Goal: Task Accomplishment & Management: Complete application form

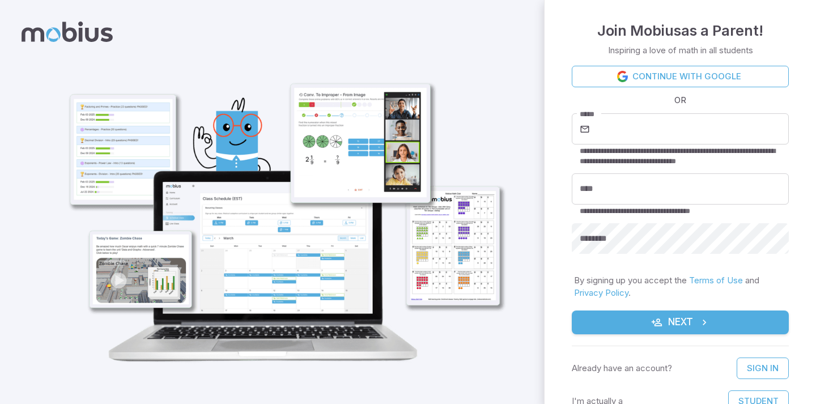
click at [195, 280] on img at bounding box center [280, 204] width 469 height 344
click at [752, 396] on button "Student" at bounding box center [758, 401] width 61 height 22
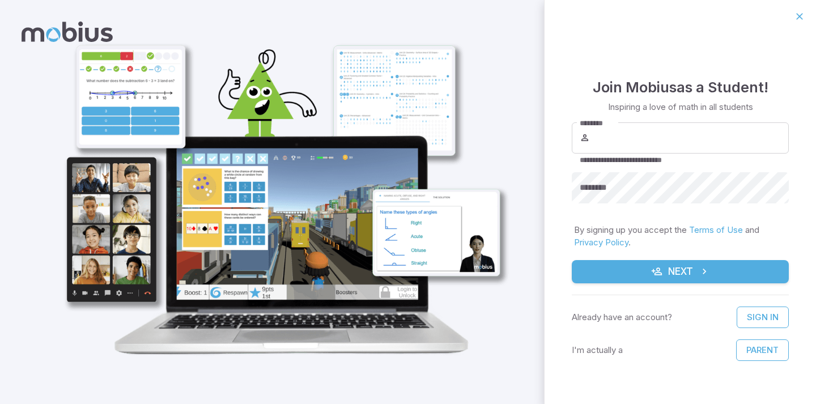
click at [531, 350] on div at bounding box center [272, 202] width 544 height 404
click at [795, 16] on icon "button" at bounding box center [799, 16] width 11 height 11
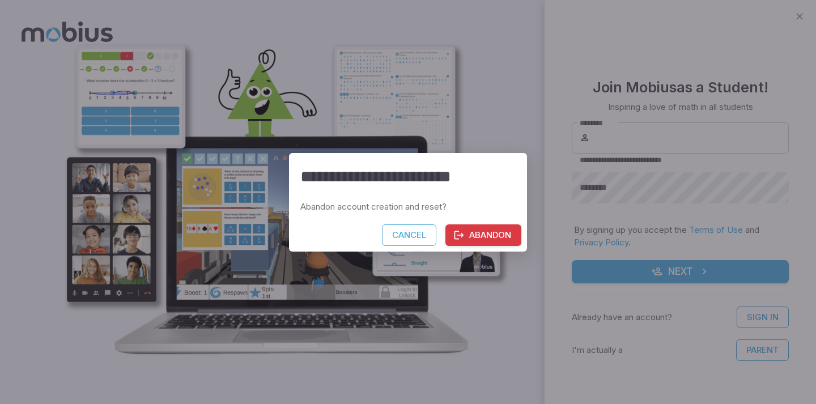
click at [476, 228] on button "Abandon" at bounding box center [483, 235] width 76 height 22
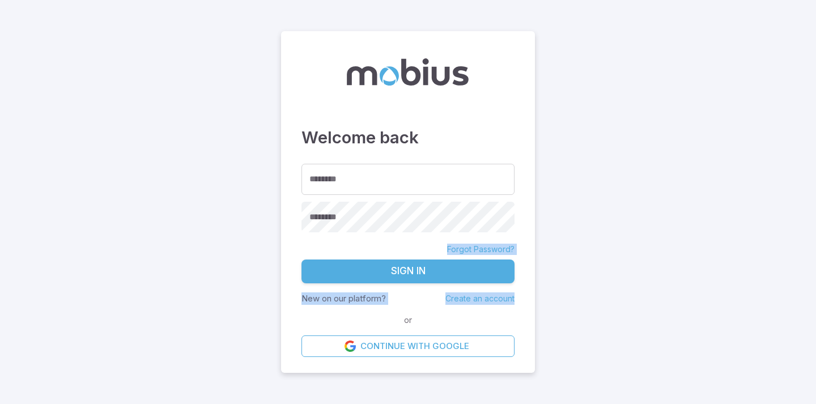
click at [637, 303] on main "Welcome back ******** ******** ******** Forgot Password? Sign In New on our pla…" at bounding box center [408, 202] width 816 height 404
